Goal: Task Accomplishment & Management: Complete application form

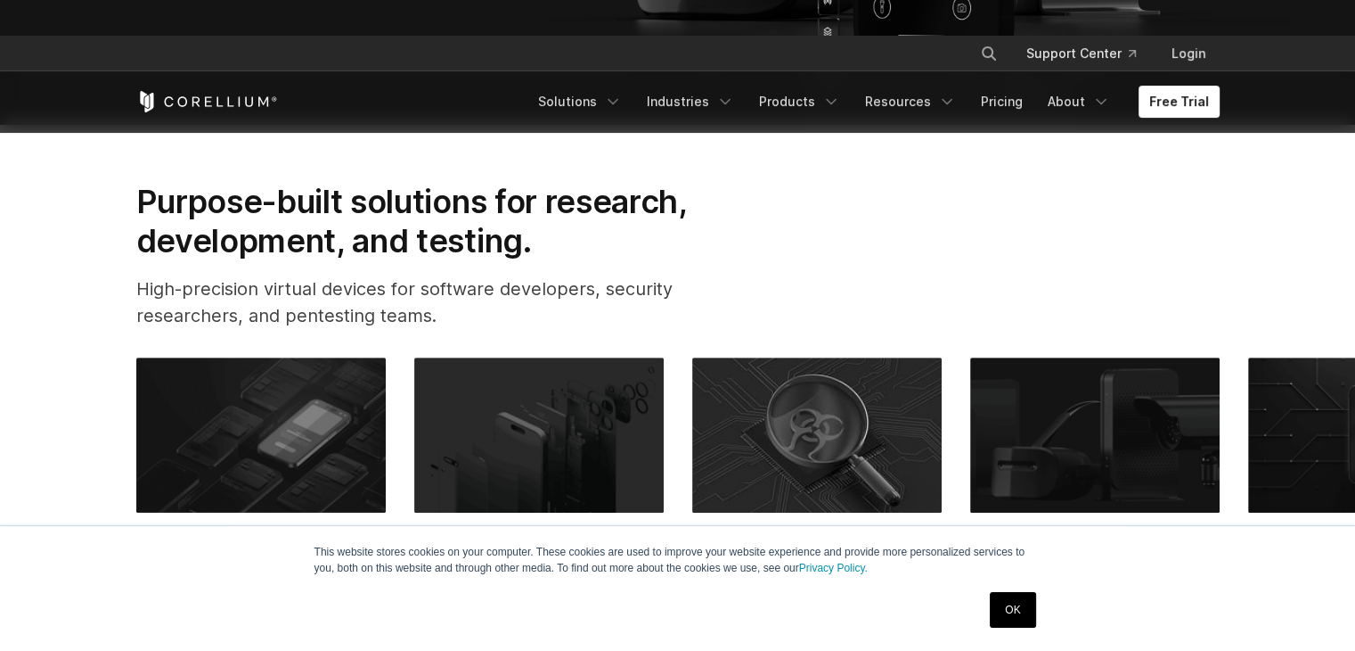
click at [1006, 599] on link "OK" at bounding box center [1012, 610] width 45 height 36
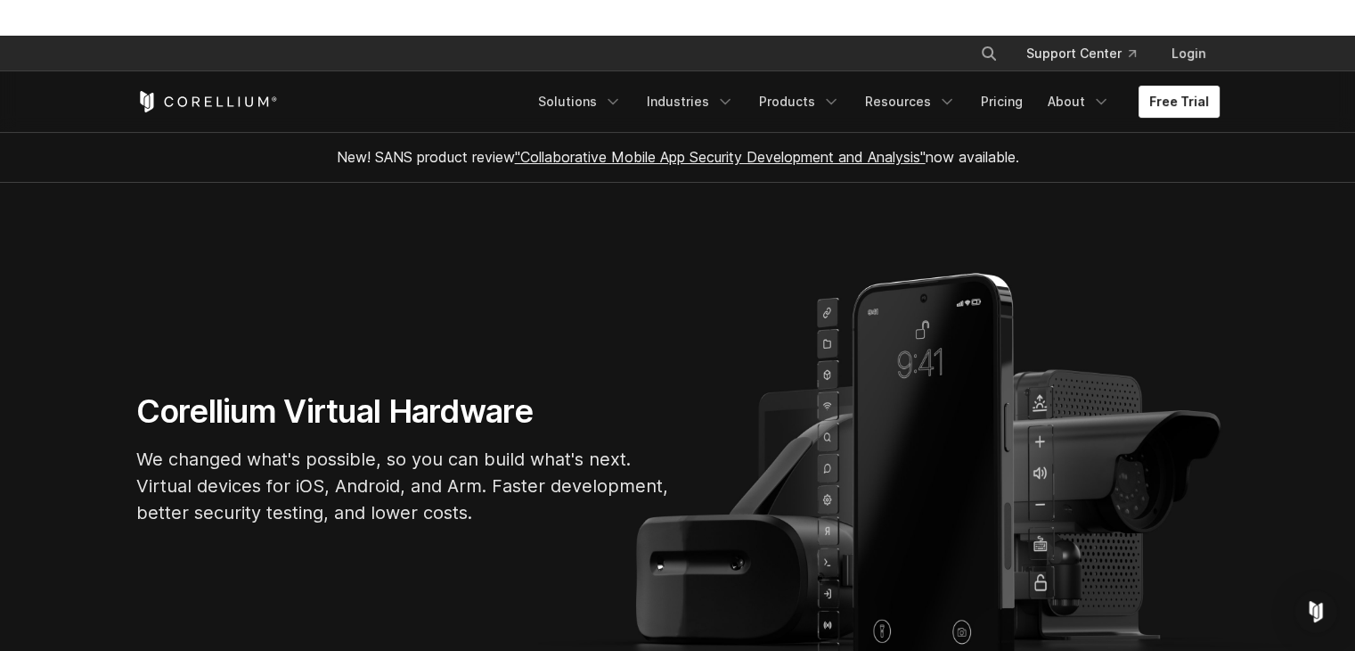
click at [1175, 112] on link "Free Trial" at bounding box center [1179, 102] width 81 height 32
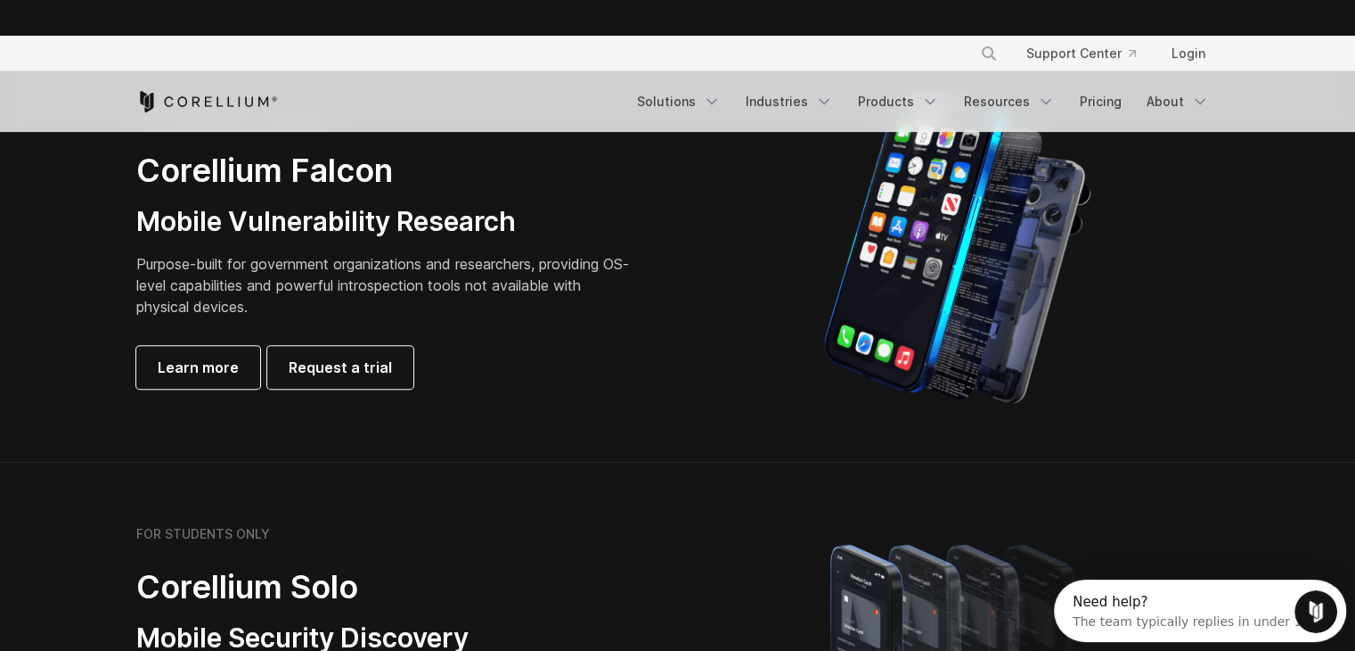
scroll to position [891, 0]
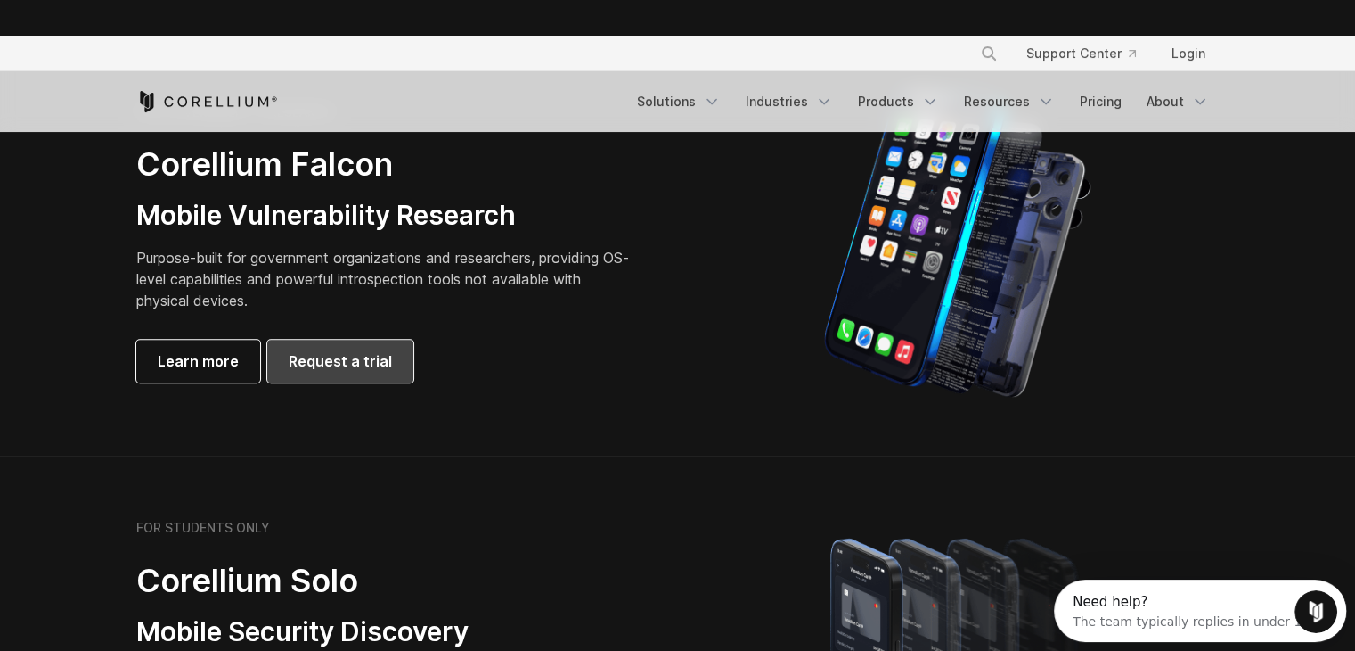
click at [341, 364] on span "Request a trial" at bounding box center [340, 360] width 103 height 21
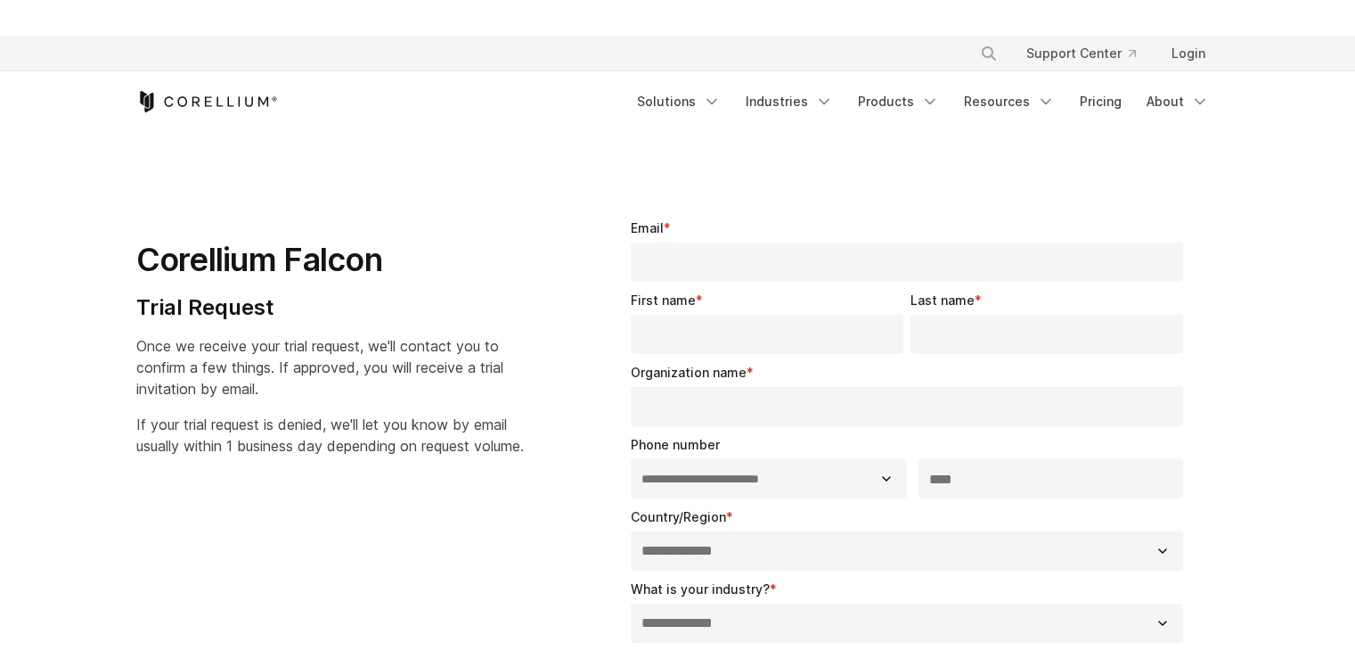
select select "**"
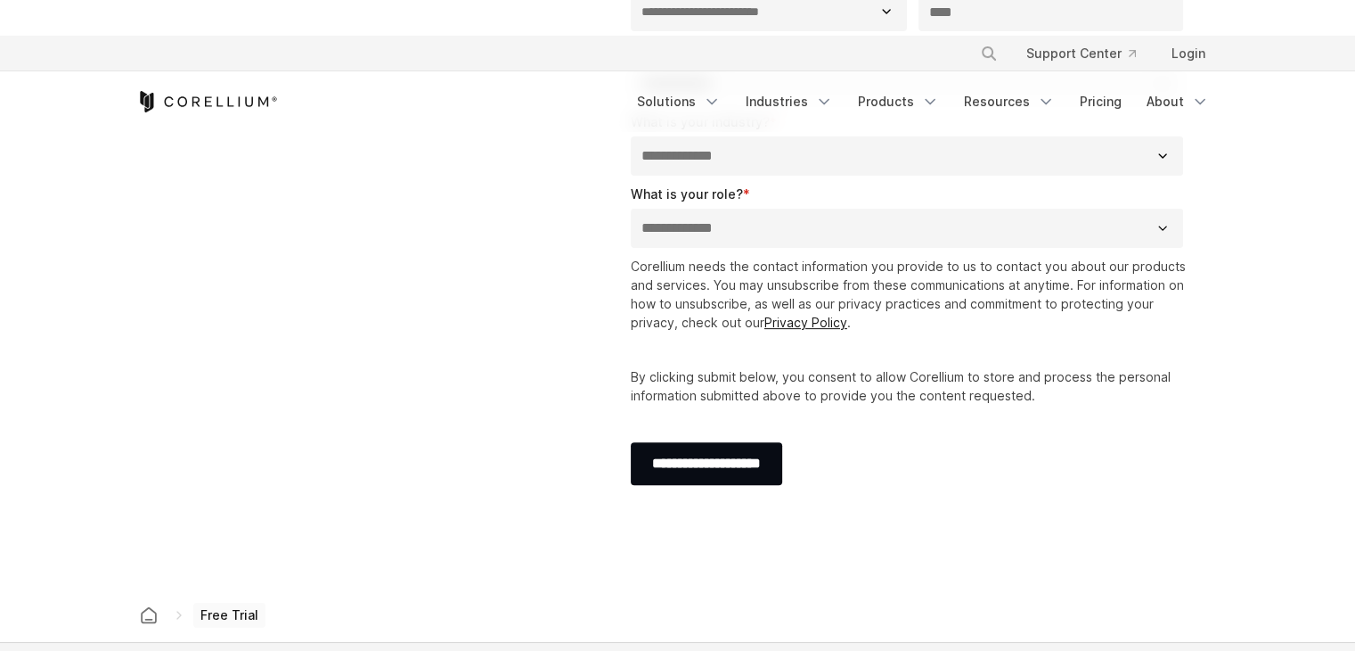
scroll to position [624, 0]
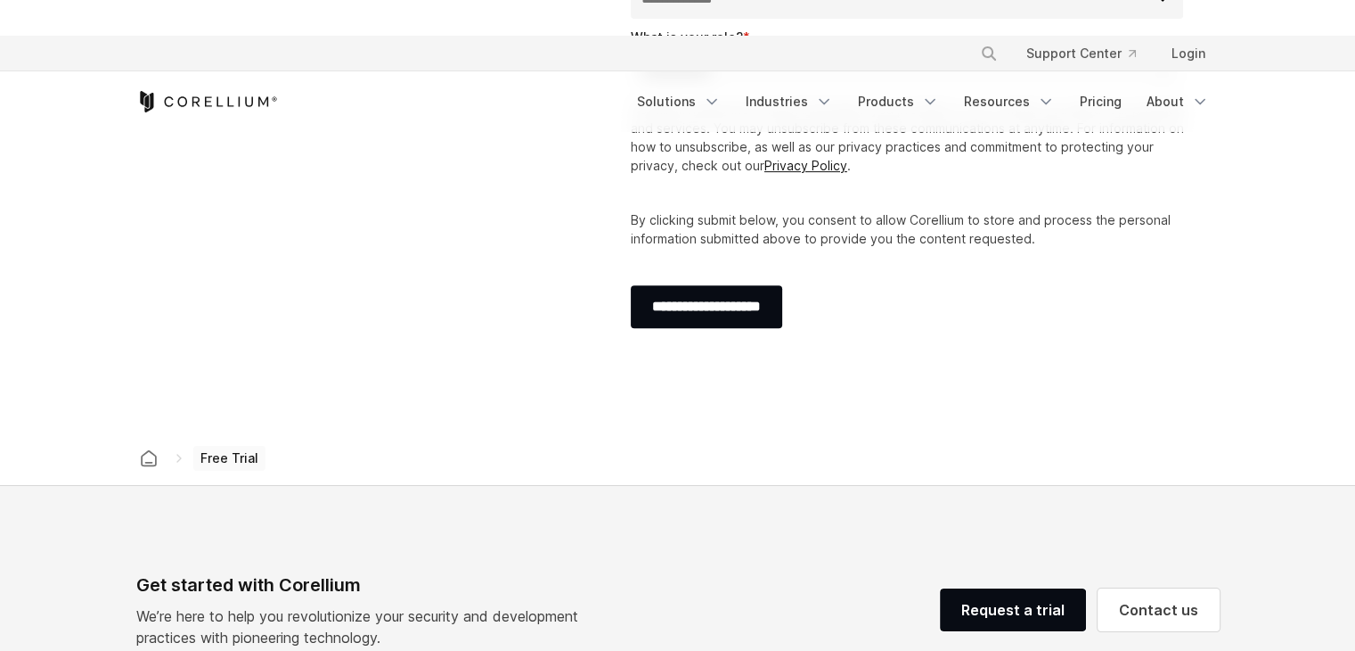
click at [220, 456] on span "Free Trial" at bounding box center [229, 458] width 72 height 25
